Goal: Navigation & Orientation: Understand site structure

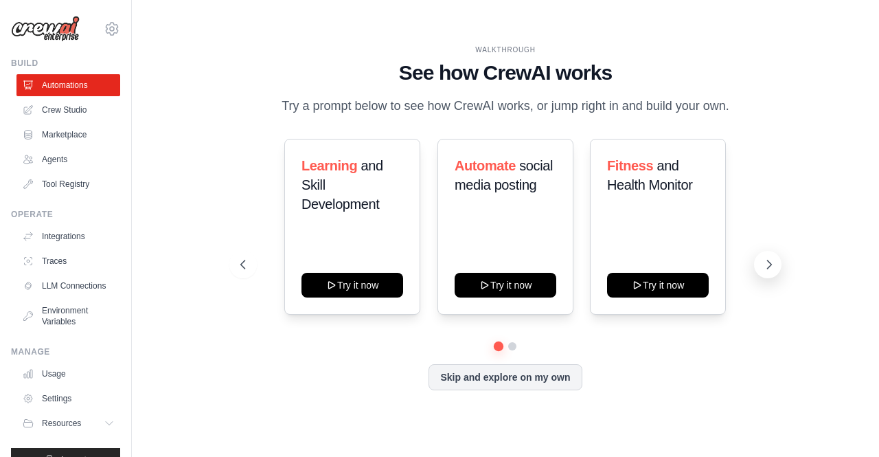
click at [763, 271] on icon at bounding box center [770, 265] width 14 height 14
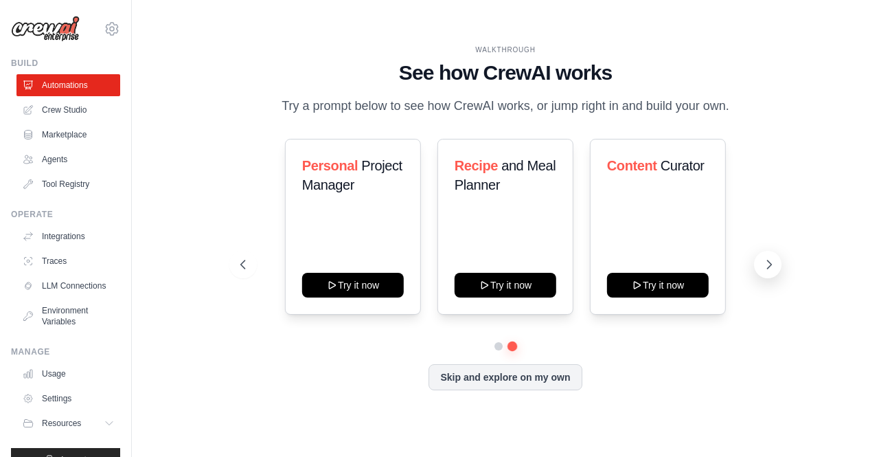
click at [763, 271] on icon at bounding box center [770, 265] width 14 height 14
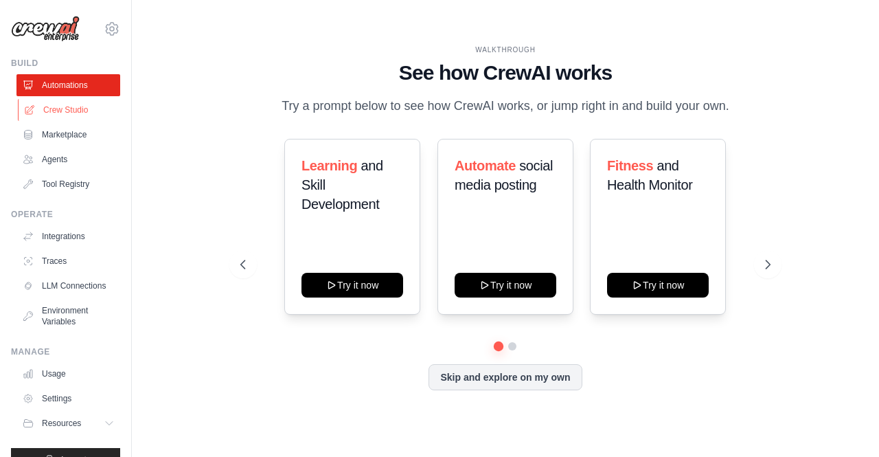
click at [67, 111] on link "Crew Studio" at bounding box center [70, 110] width 104 height 22
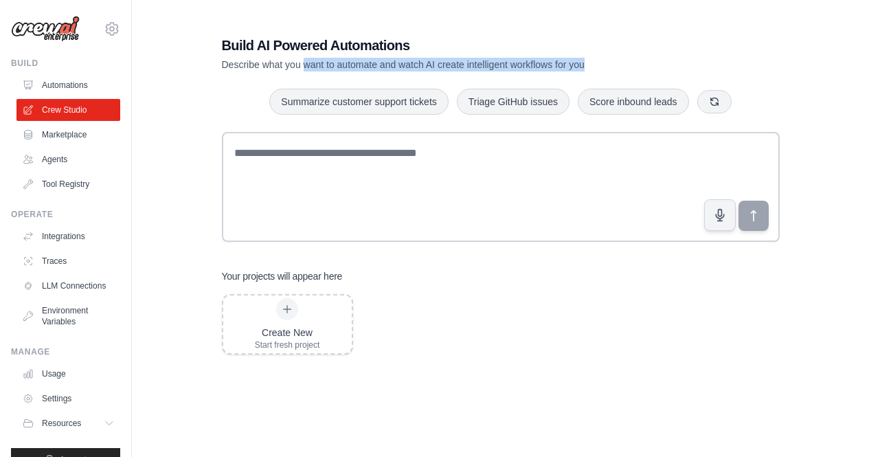
drag, startPoint x: 304, startPoint y: 68, endPoint x: 585, endPoint y: 65, distance: 281.7
click at [585, 65] on p "Describe what you want to automate and watch AI create intelligent workflows fo…" at bounding box center [453, 65] width 462 height 14
click at [55, 142] on link "Marketplace" at bounding box center [70, 135] width 104 height 22
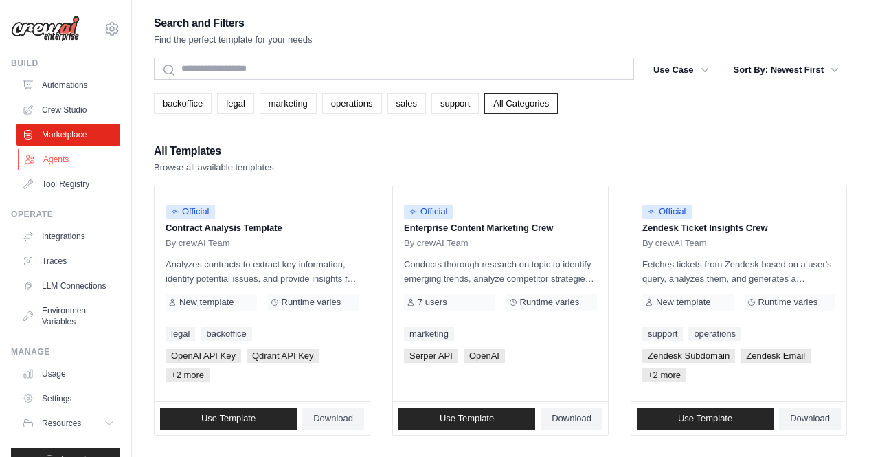
click at [56, 160] on link "Agents" at bounding box center [70, 159] width 104 height 22
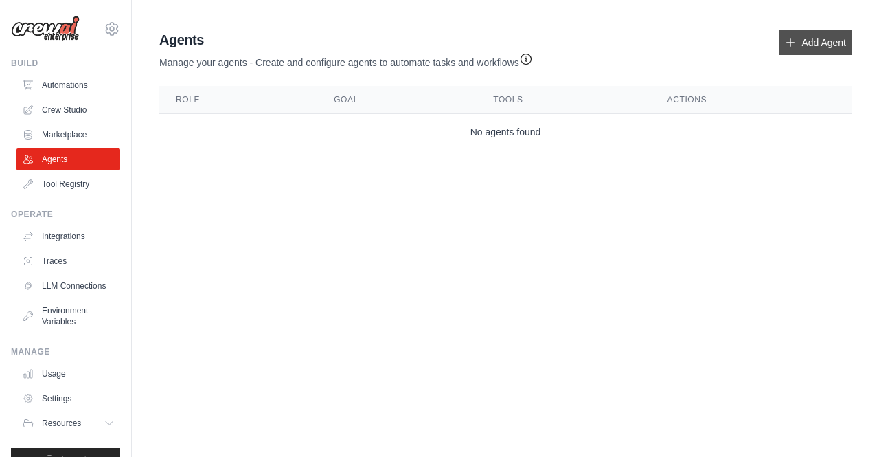
click at [789, 47] on icon at bounding box center [790, 42] width 11 height 11
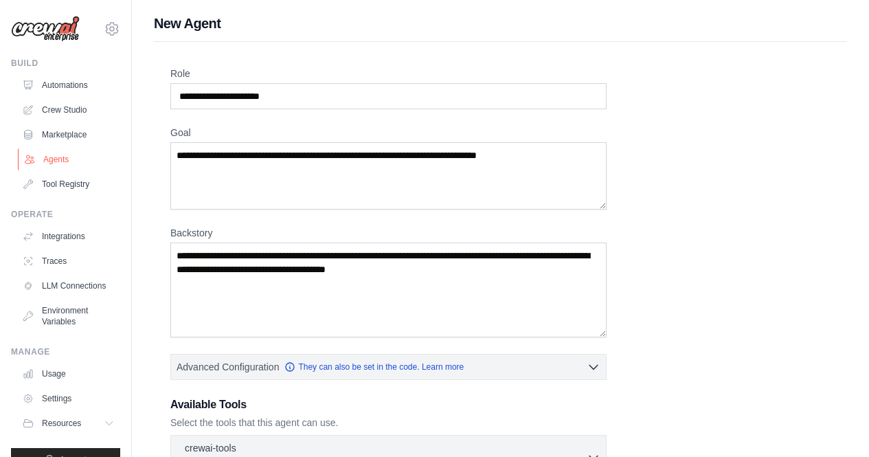
click at [59, 163] on link "Agents" at bounding box center [70, 159] width 104 height 22
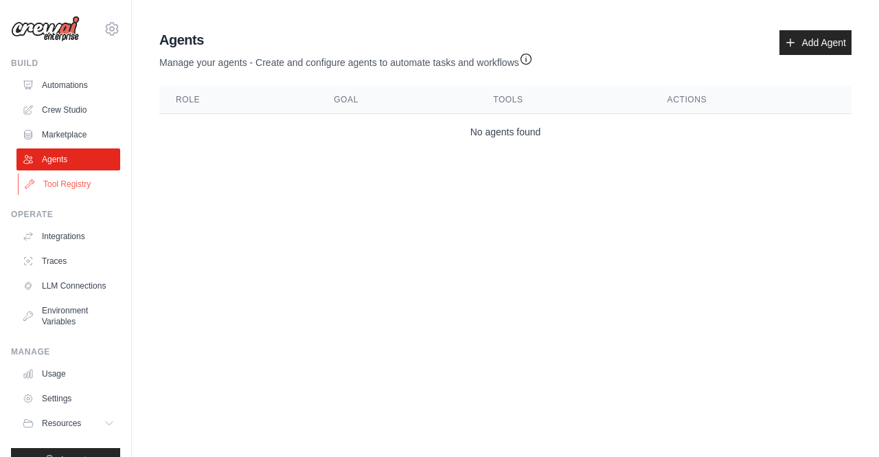
click at [68, 179] on link "Tool Registry" at bounding box center [70, 184] width 104 height 22
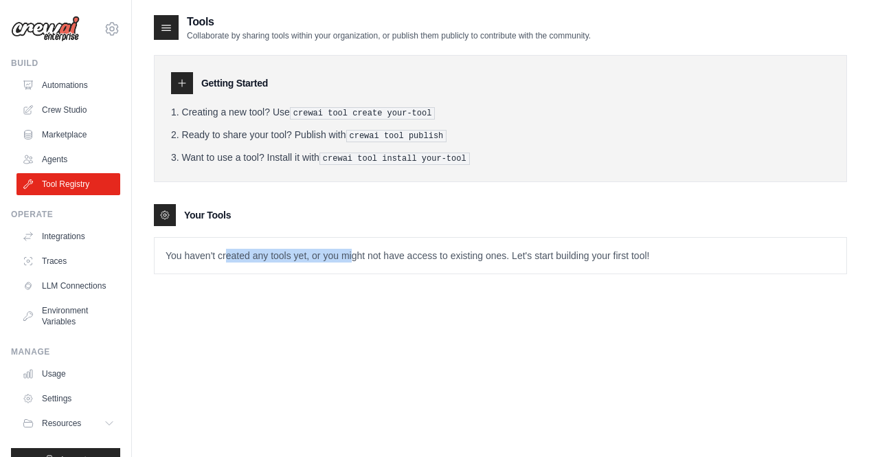
drag, startPoint x: 228, startPoint y: 256, endPoint x: 350, endPoint y: 256, distance: 122.3
click at [350, 256] on p "You haven't created any tools yet, or you might not have access to existing one…" at bounding box center [501, 256] width 692 height 36
click at [61, 239] on link "Integrations" at bounding box center [70, 236] width 104 height 22
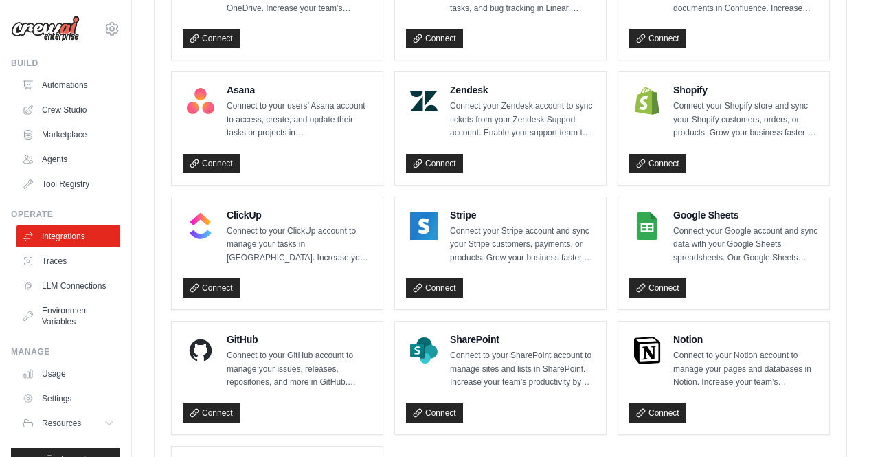
scroll to position [830, 0]
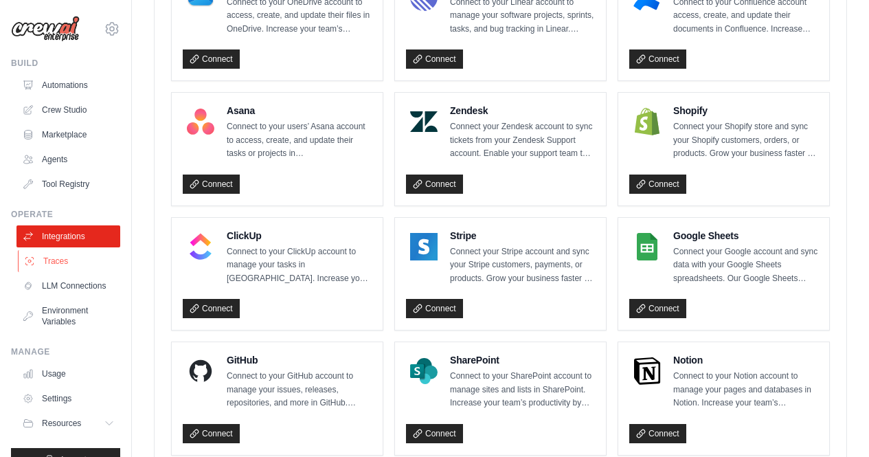
click at [63, 263] on link "Traces" at bounding box center [70, 261] width 104 height 22
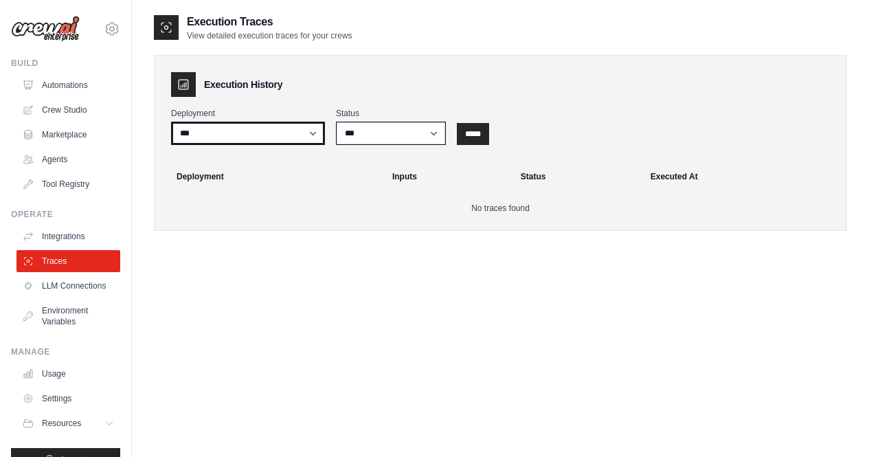
click at [236, 135] on select "***" at bounding box center [248, 133] width 154 height 23
click at [76, 293] on link "LLM Connections" at bounding box center [70, 286] width 104 height 22
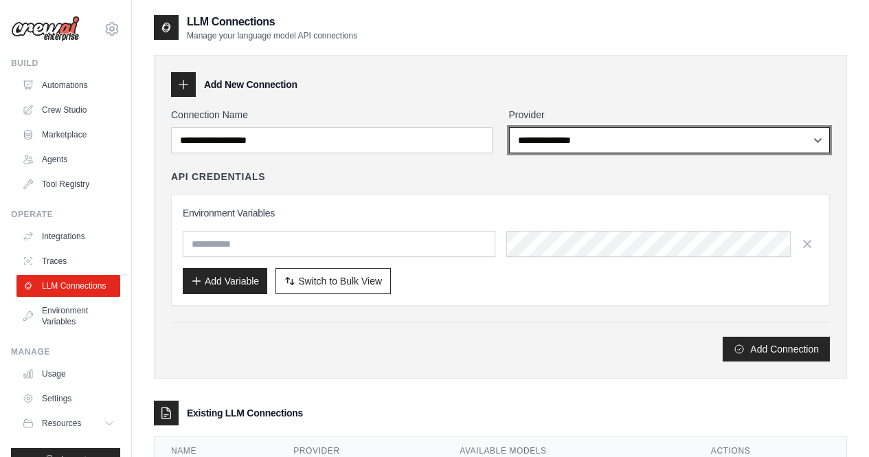
click at [616, 152] on select "**********" at bounding box center [670, 140] width 322 height 26
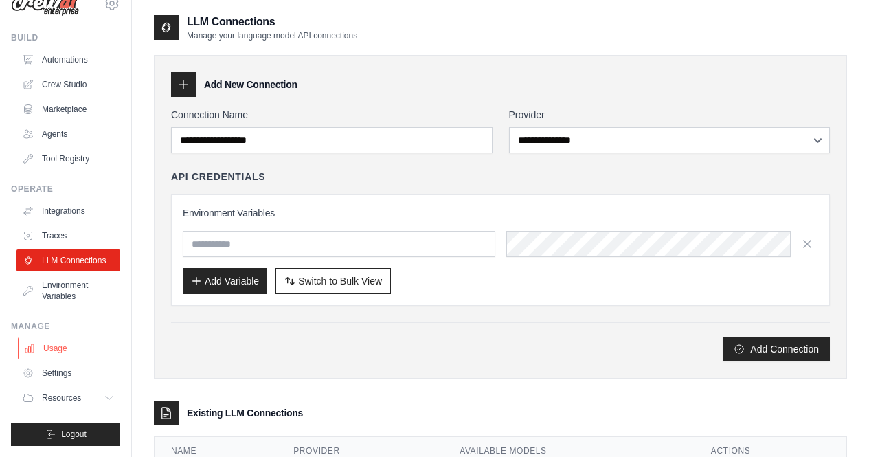
click at [61, 347] on link "Usage" at bounding box center [70, 348] width 104 height 22
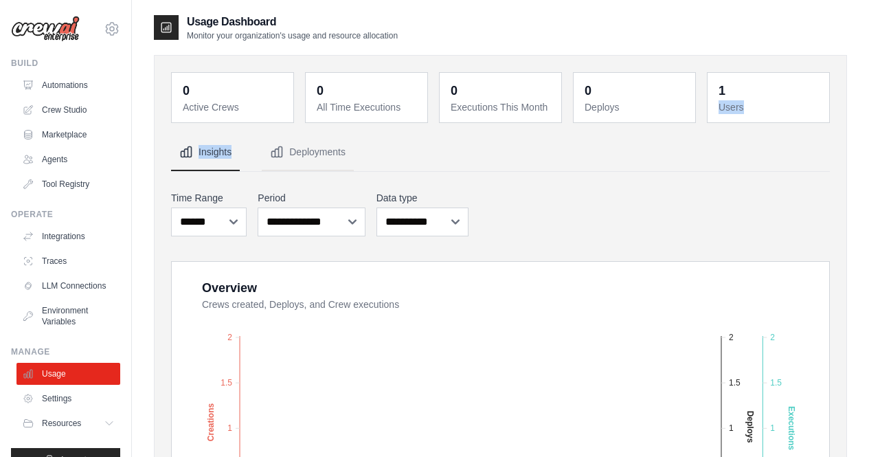
drag, startPoint x: 868, startPoint y: 87, endPoint x: 879, endPoint y: 145, distance: 58.7
click at [67, 164] on link "Agents" at bounding box center [70, 159] width 104 height 22
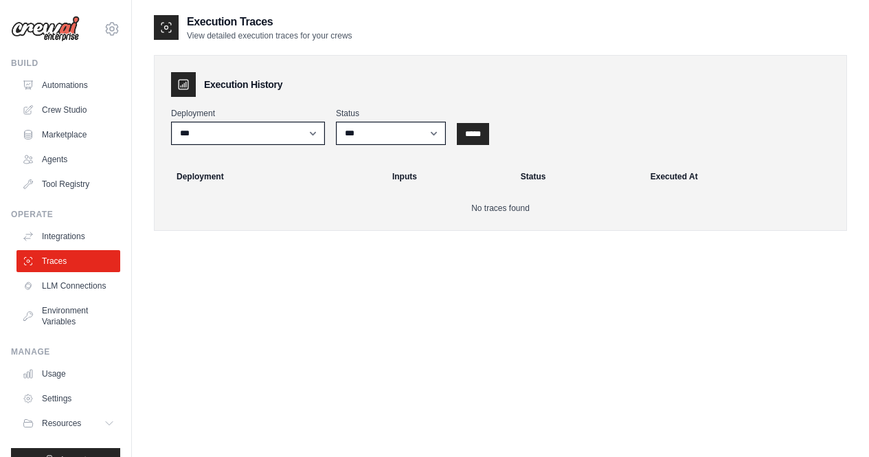
scroll to position [830, 0]
